Goal: Find contact information: Find contact information

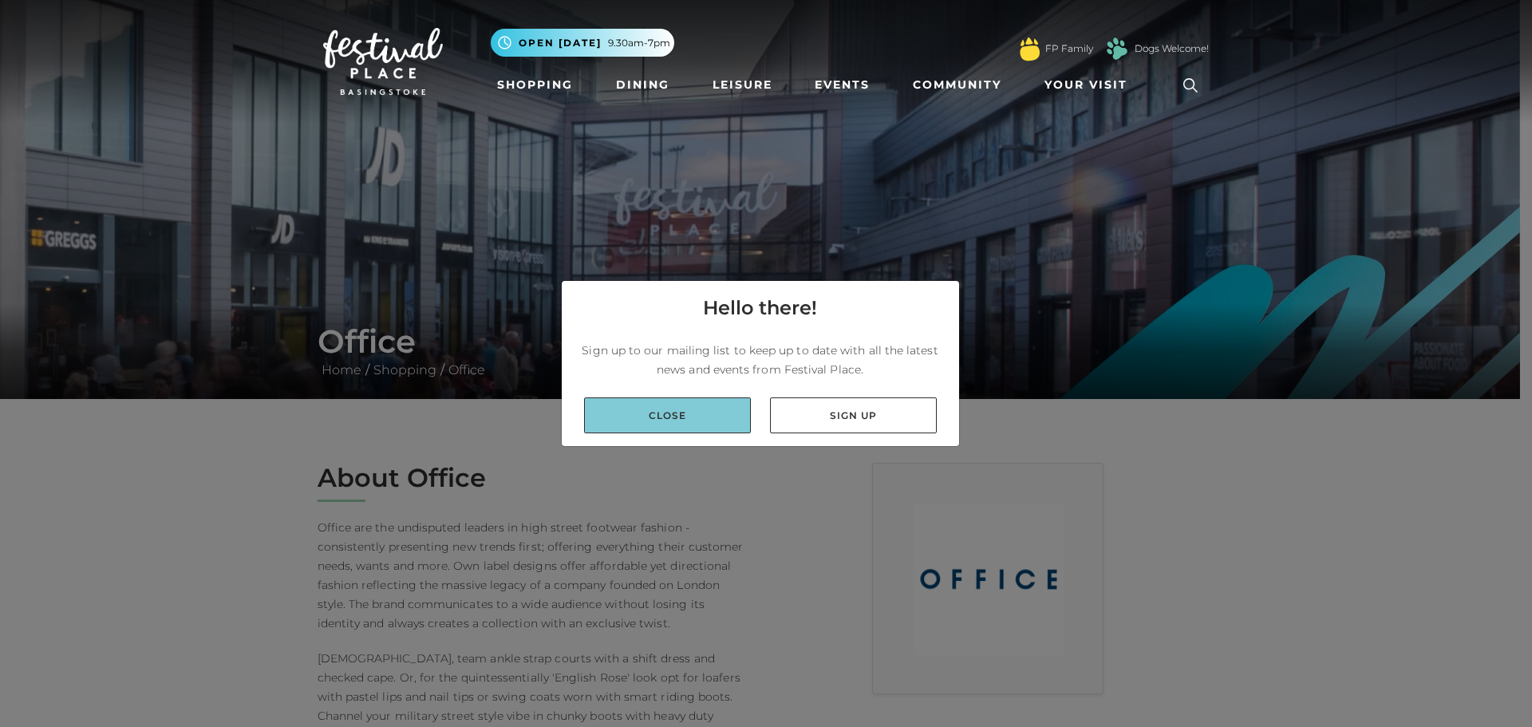
click at [680, 417] on link "Close" at bounding box center [667, 415] width 167 height 36
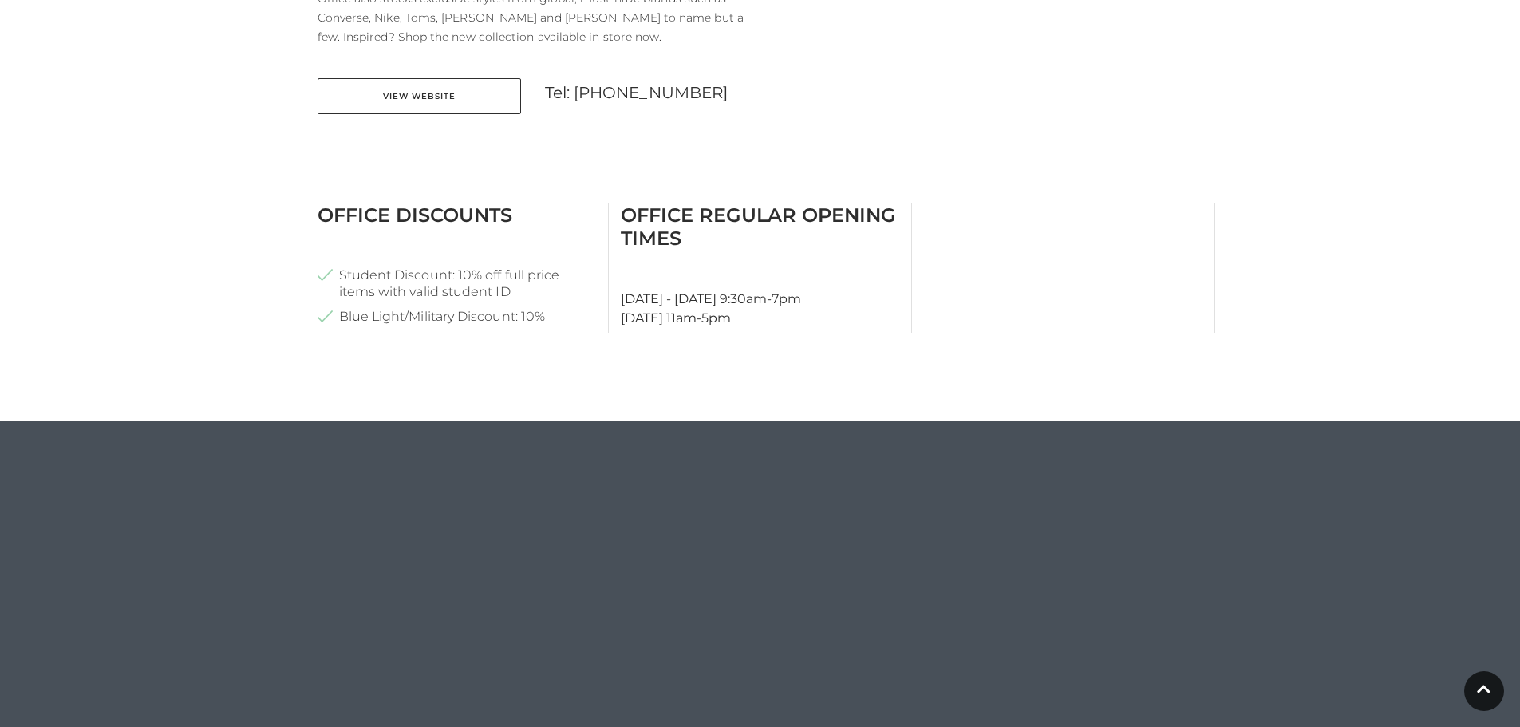
scroll to position [878, 0]
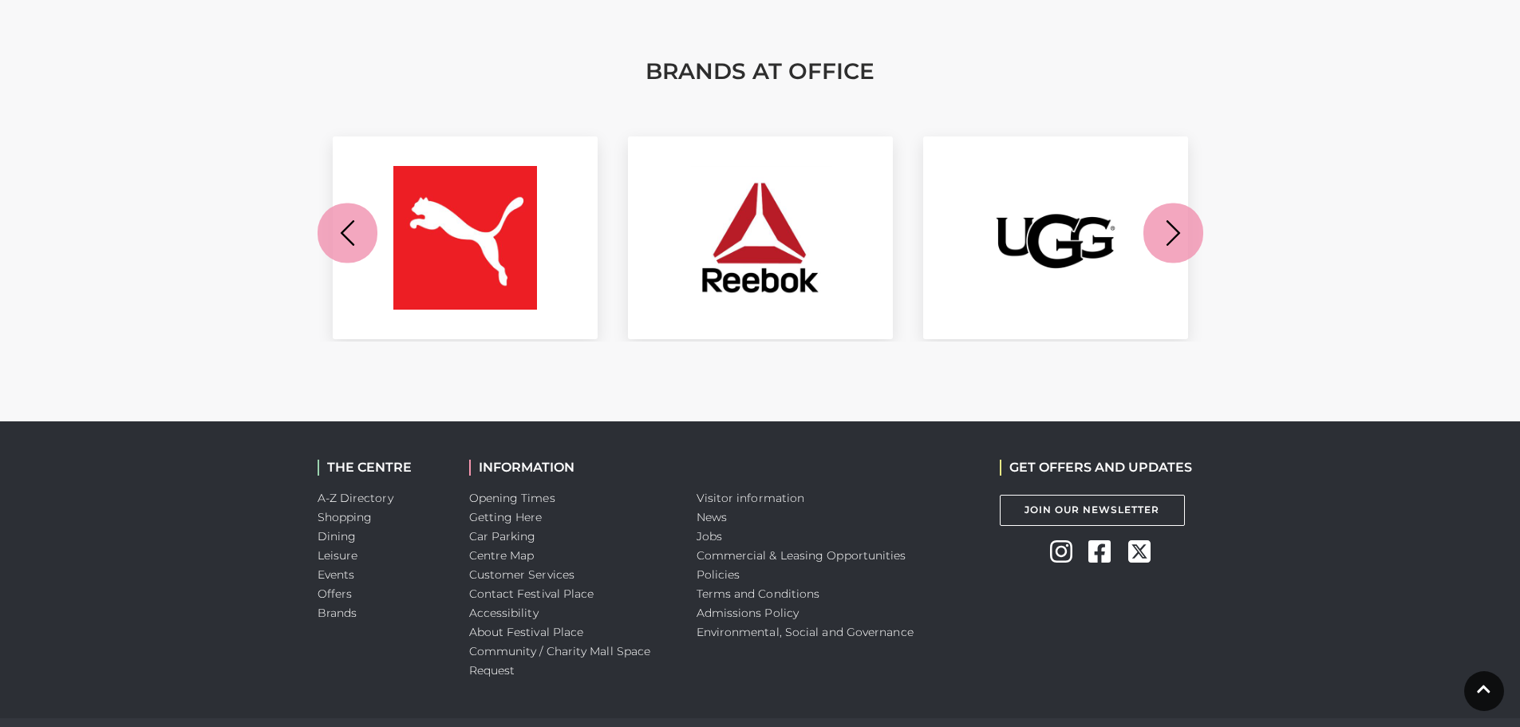
scroll to position [1836, 0]
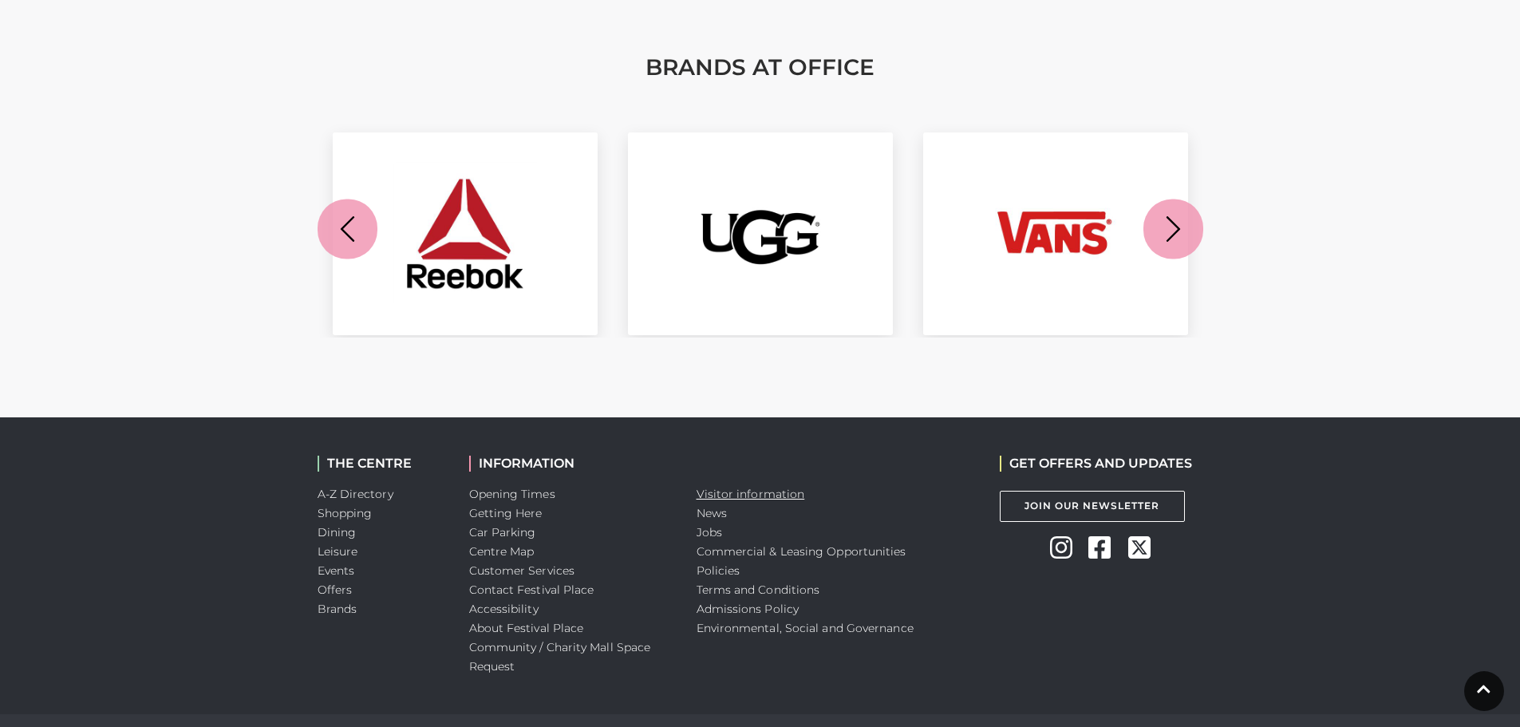
click at [737, 492] on link "Visitor information" at bounding box center [751, 494] width 109 height 14
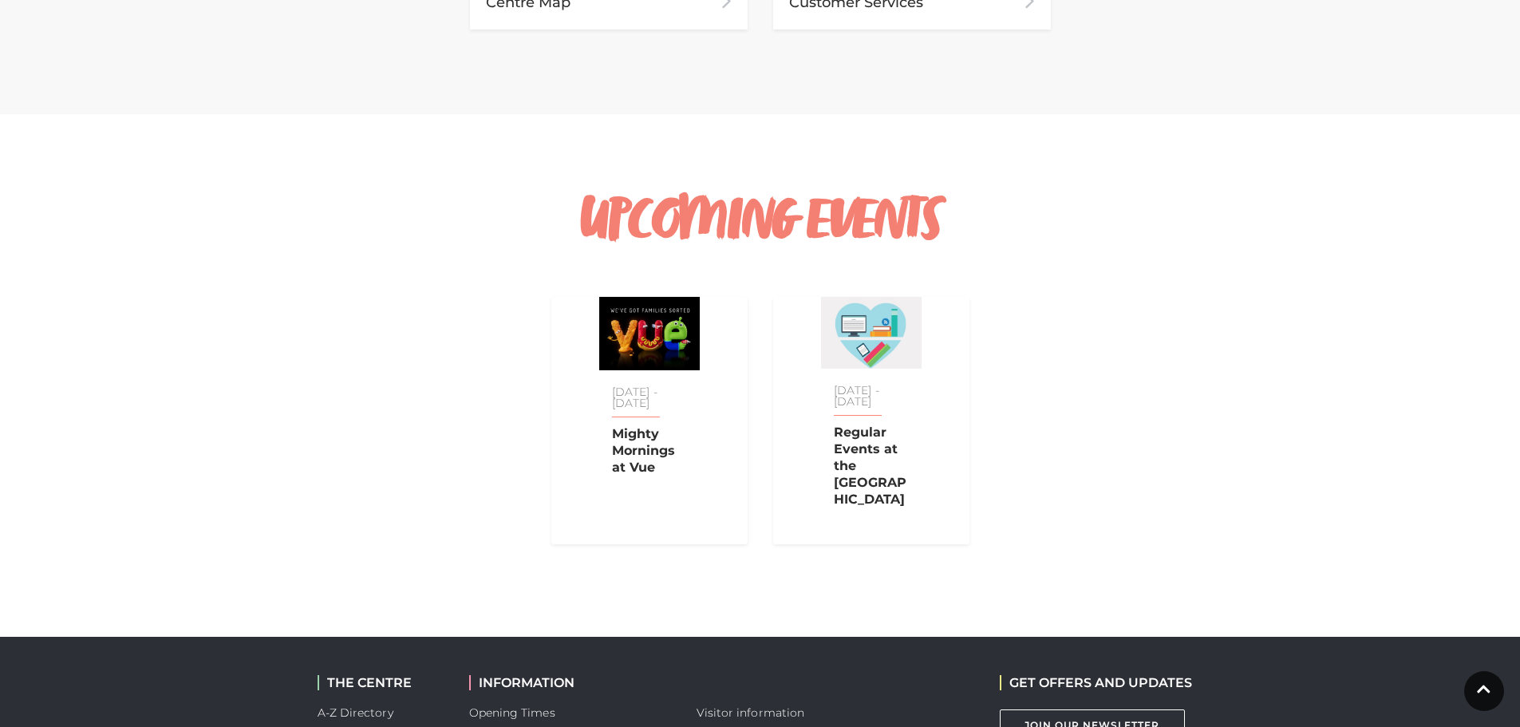
scroll to position [1581, 0]
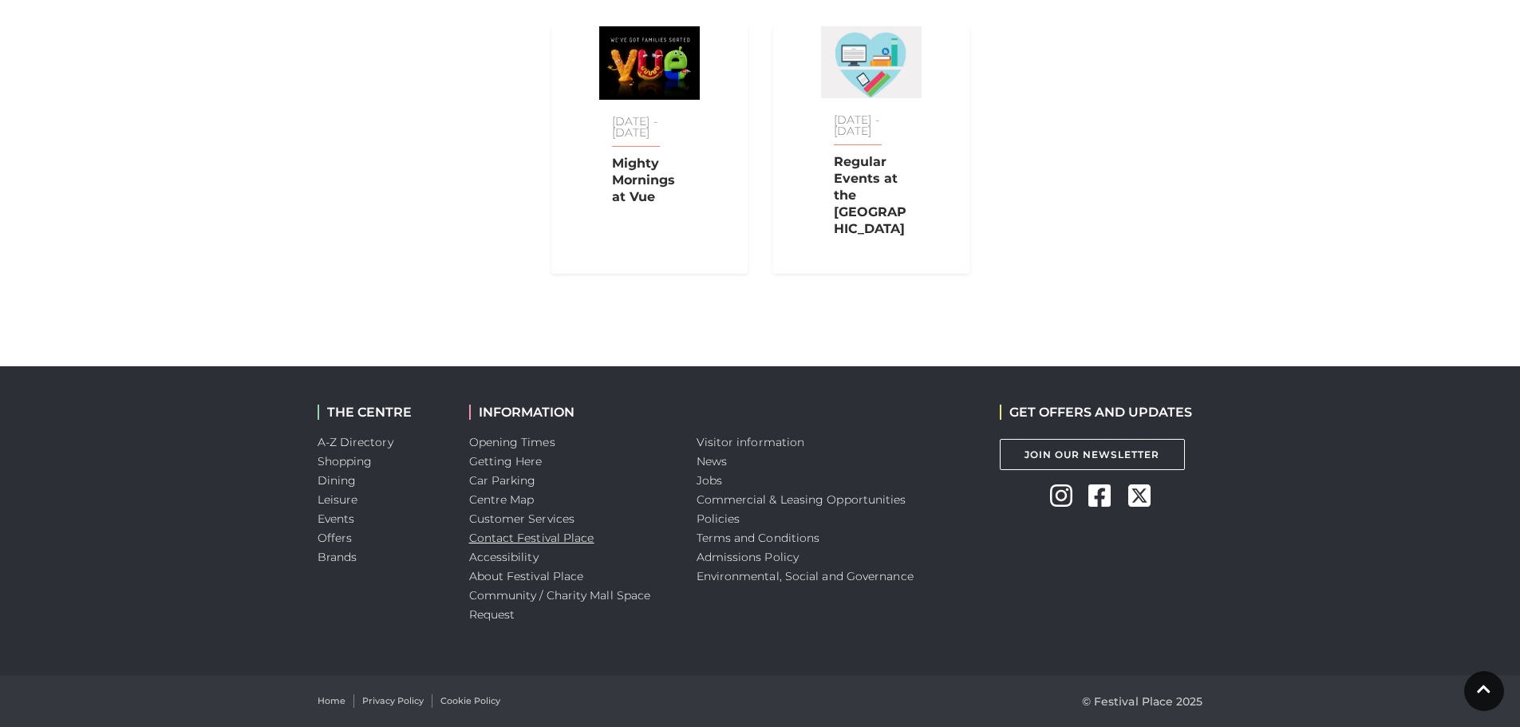
click at [510, 534] on link "Contact Festival Place" at bounding box center [531, 538] width 125 height 14
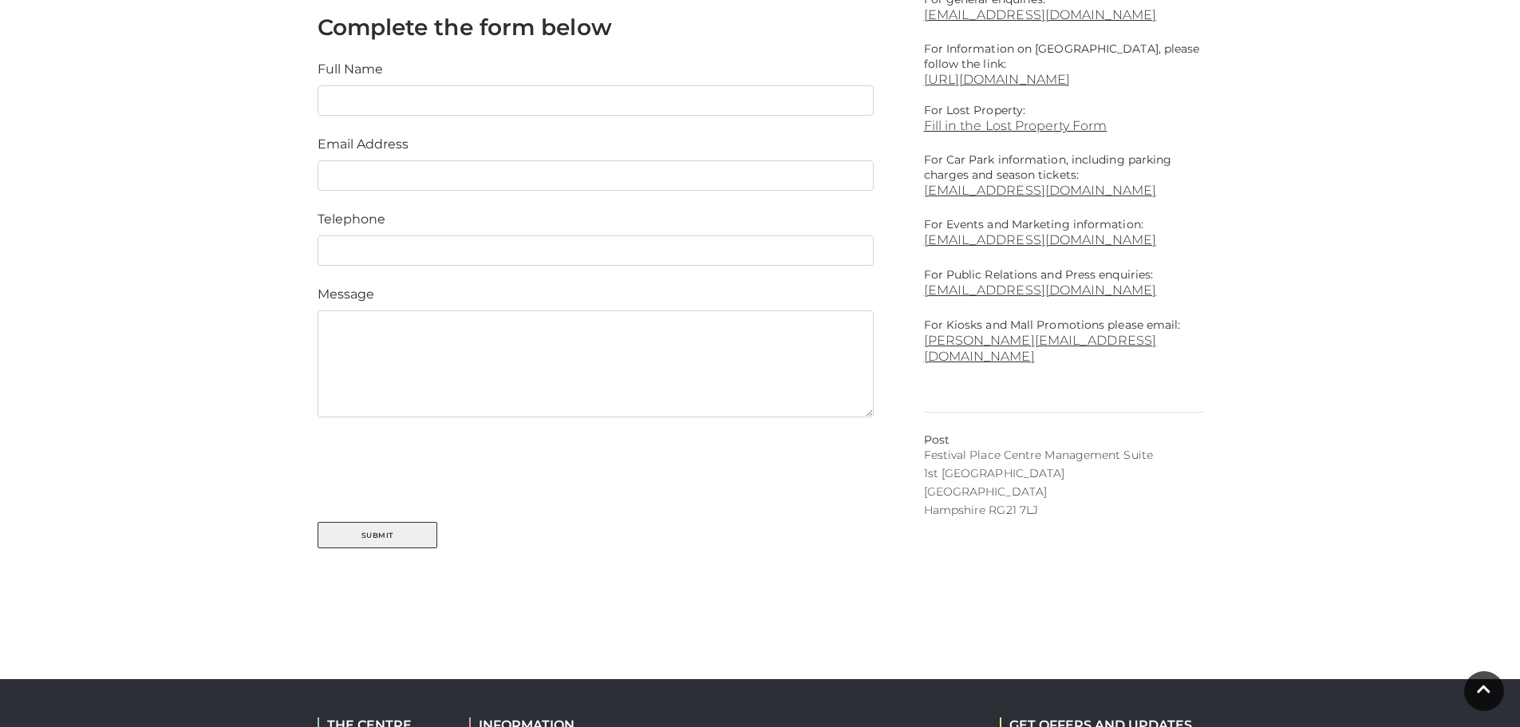
scroll to position [639, 0]
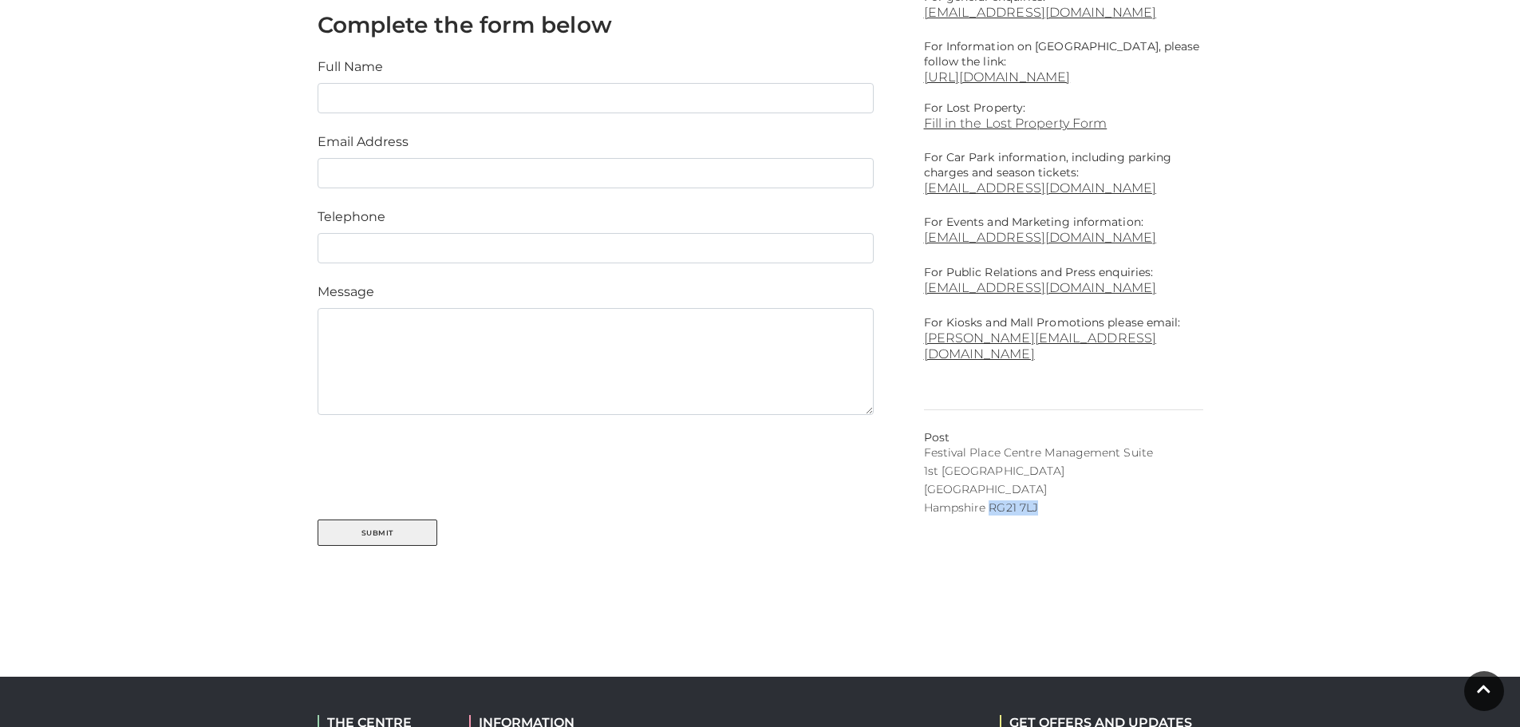
drag, startPoint x: 993, startPoint y: 489, endPoint x: 1086, endPoint y: 490, distance: 93.4
click at [1086, 500] on p "Hampshire RG21 7LJ" at bounding box center [1063, 507] width 279 height 15
copy p "RG21 7LJ"
